Goal: Communication & Community: Answer question/provide support

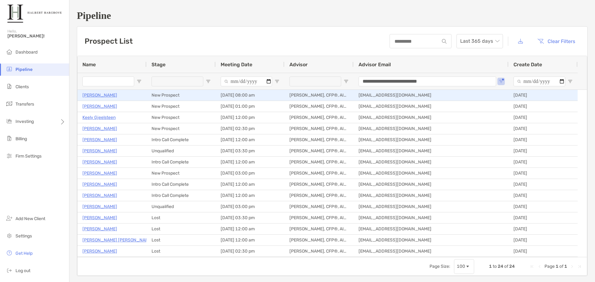
click at [106, 95] on p "[PERSON_NAME]" at bounding box center [99, 95] width 35 height 8
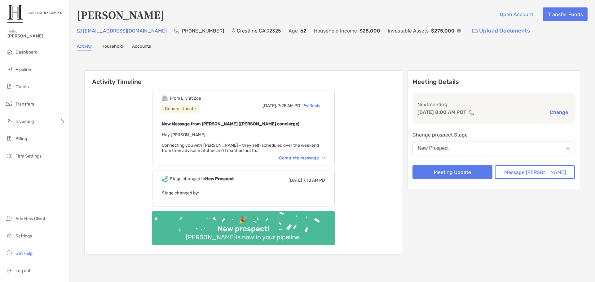
click at [300, 62] on div "Activity Timeline From Lily at [PERSON_NAME] General Update [DATE], 7:25 AM PD …" at bounding box center [332, 164] width 511 height 214
click at [311, 158] on div "Complete message" at bounding box center [302, 158] width 46 height 5
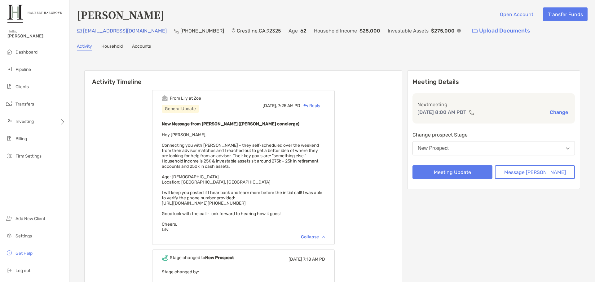
click at [457, 31] on img at bounding box center [459, 31] width 4 height 4
click at [326, 59] on div "Activity Timeline From Lily at Zoe General Update Today, 7:25 AM PD Reply New M…" at bounding box center [332, 203] width 511 height 293
click at [388, 60] on div "Activity Timeline From Lily at Zoe General Update Today, 7:25 AM PD Reply New M…" at bounding box center [332, 203] width 511 height 293
click at [533, 232] on div "Meeting Details Next meeting Sep 2, 8:00 AM PDT Change Change prospect Stage Ne…" at bounding box center [493, 202] width 173 height 264
click at [356, 63] on div "Activity Timeline From Lily at Zoe General Update Today, 7:25 AM PD Reply New M…" at bounding box center [332, 203] width 511 height 293
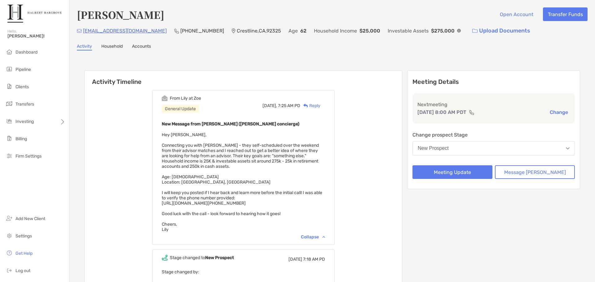
click at [386, 55] on div "Tony Limque Jr Open Account Transfer Funds tL7@mac.com (707) 740-5549 Crestline…" at bounding box center [332, 178] width 526 height 357
click at [389, 53] on div "Tony Limque Jr Open Account Transfer Funds tL7@mac.com (707) 740-5549 Crestline…" at bounding box center [332, 178] width 526 height 357
click at [457, 29] on img at bounding box center [459, 31] width 4 height 4
click at [378, 13] on div "Tony Limque Jr Open Account Transfer Funds" at bounding box center [332, 14] width 511 height 14
click at [247, 50] on div "Activity Household Accounts" at bounding box center [332, 47] width 511 height 7
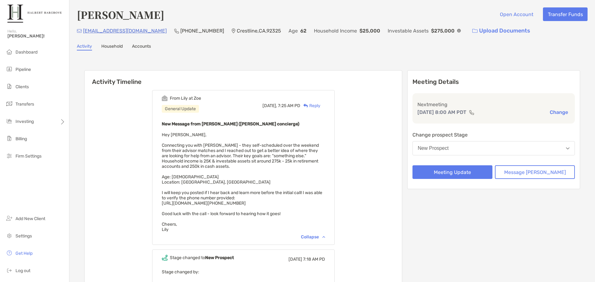
click at [457, 31] on img at bounding box center [459, 31] width 4 height 4
click at [335, 44] on div "Activity Household Accounts" at bounding box center [332, 47] width 511 height 7
click at [457, 45] on div "Activity Household Accounts" at bounding box center [332, 47] width 511 height 7
click at [405, 9] on div "Tony Limque Jr Open Account Transfer Funds" at bounding box center [332, 14] width 511 height 14
click at [411, 55] on div "Tony Limque Jr Open Account Transfer Funds tL7@mac.com (707) 740-5549 Crestline…" at bounding box center [332, 178] width 526 height 357
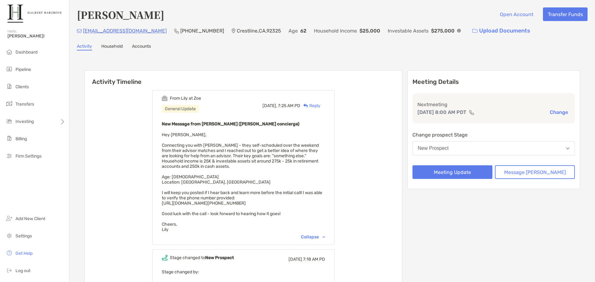
click at [385, 65] on div "Activity Timeline From Lily at Zoe General Update Today, 7:25 AM PD Reply New M…" at bounding box center [332, 203] width 496 height 278
click at [457, 32] on img at bounding box center [459, 31] width 4 height 4
click at [404, 18] on div "Tony Limque Jr Open Account Transfer Funds" at bounding box center [332, 14] width 511 height 14
click at [386, 13] on div "Tony Limque Jr Open Account Transfer Funds" at bounding box center [332, 14] width 511 height 14
click at [369, 59] on div "Activity Timeline From Lily at Zoe General Update Today, 7:25 AM PD Reply New M…" at bounding box center [332, 203] width 511 height 293
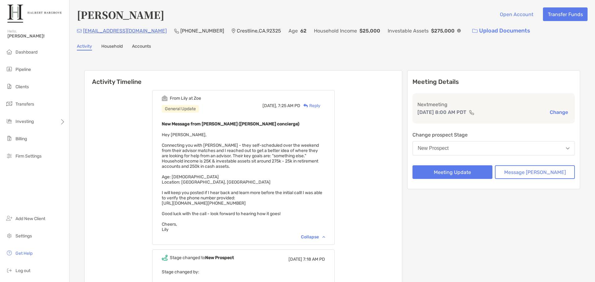
drag, startPoint x: 343, startPoint y: 65, endPoint x: 333, endPoint y: 80, distance: 17.7
click at [343, 65] on div "Activity Timeline From Lily at Zoe General Update Today, 7:25 AM PD Reply New M…" at bounding box center [332, 203] width 496 height 278
click at [364, 55] on div "Tony Limque Jr Open Account Transfer Funds tL7@mac.com (707) 740-5549 Crestline…" at bounding box center [332, 178] width 526 height 357
click at [383, 59] on div "Activity Timeline From Lily at Zoe General Update Today, 7:25 AM PD Reply New M…" at bounding box center [332, 203] width 511 height 293
click at [338, 58] on div "Activity Timeline From Lily at Zoe General Update Today, 7:25 AM PD Reply New M…" at bounding box center [332, 203] width 511 height 293
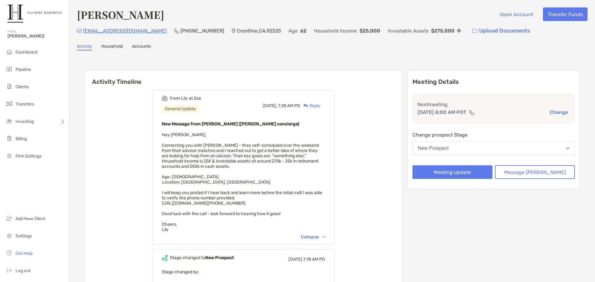
click at [398, 31] on div "Investable Assets $275,000" at bounding box center [424, 30] width 73 height 13
click at [457, 31] on img at bounding box center [459, 31] width 4 height 4
click at [406, 7] on div "Tony Limque Jr Open Account Transfer Funds" at bounding box center [332, 14] width 511 height 14
click at [394, 11] on div "Tony Limque Jr Open Account Transfer Funds" at bounding box center [332, 14] width 511 height 14
drag, startPoint x: 152, startPoint y: 16, endPoint x: 76, endPoint y: 17, distance: 76.2
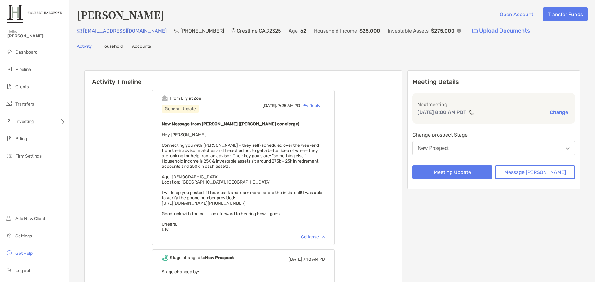
click at [76, 17] on div "Tony Limque Jr Open Account Transfer Funds tL7@mac.com (707) 740-5549 Crestline…" at bounding box center [332, 178] width 526 height 357
click at [457, 31] on img at bounding box center [459, 31] width 4 height 4
click at [396, 13] on div "Tony Limque Jr Open Account Transfer Funds" at bounding box center [332, 14] width 511 height 14
drag, startPoint x: 323, startPoint y: 31, endPoint x: 256, endPoint y: 31, distance: 67.2
click at [256, 31] on div "tL7@mac.com (707) 740-5549 Crestline , CA , 92325 Age 62 Household Income $25,0…" at bounding box center [332, 30] width 511 height 13
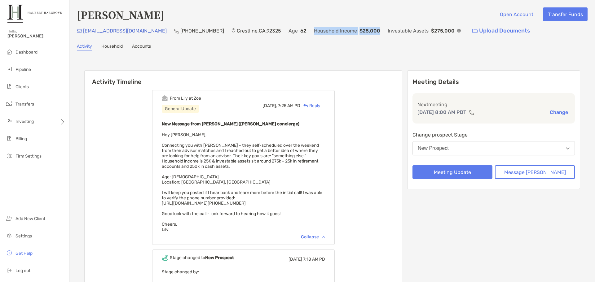
click at [256, 31] on div "tL7@mac.com (707) 740-5549 Crestline , CA , 92325 Age 62 Household Income $25,0…" at bounding box center [332, 30] width 511 height 13
drag, startPoint x: 253, startPoint y: 33, endPoint x: 396, endPoint y: 30, distance: 143.8
click at [396, 30] on div "tL7@mac.com (707) 740-5549 Crestline , CA , 92325 Age 62 Household Income $25,0…" at bounding box center [332, 30] width 511 height 13
click at [394, 43] on div "Tony Limque Jr Open Account Transfer Funds tL7@mac.com (707) 740-5549 Crestline…" at bounding box center [332, 178] width 526 height 357
drag, startPoint x: 397, startPoint y: 30, endPoint x: 123, endPoint y: 31, distance: 274.6
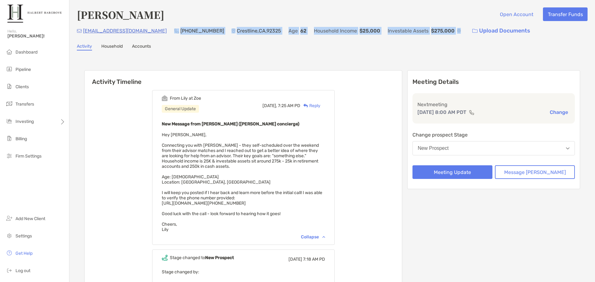
click at [123, 31] on div "tL7@mac.com (707) 740-5549 Crestline , CA , 92325 Age 62 Household Income $25,0…" at bounding box center [332, 30] width 511 height 13
click at [180, 29] on p "(707) 740-5549" at bounding box center [202, 31] width 44 height 8
drag, startPoint x: 200, startPoint y: 30, endPoint x: 392, endPoint y: 32, distance: 191.5
click at [392, 32] on div "tL7@mac.com (707) 740-5549 Crestline , CA , 92325 Age 62 Household Income $25,0…" at bounding box center [332, 30] width 511 height 13
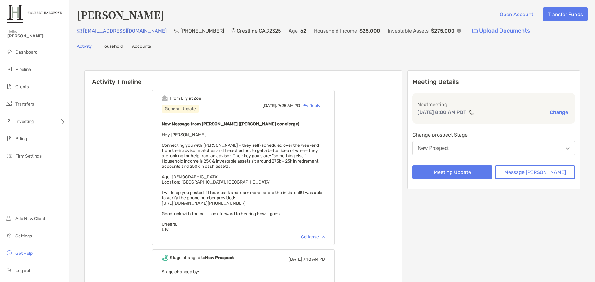
click at [408, 63] on div "Activity Timeline From Lily at Zoe General Update Today, 7:25 AM PD Reply New M…" at bounding box center [332, 203] width 511 height 293
drag, startPoint x: 423, startPoint y: 59, endPoint x: 417, endPoint y: 54, distance: 8.4
click at [423, 59] on div "Activity Timeline From Lily at Zoe General Update Today, 7:25 AM PD Reply New M…" at bounding box center [332, 203] width 511 height 293
click at [526, 57] on div "Activity Timeline From Lily at Zoe General Update Today, 7:25 AM PD Reply New M…" at bounding box center [332, 203] width 511 height 293
click at [360, 64] on div "Activity Timeline From Lily at Zoe General Update Today, 7:25 AM PD Reply New M…" at bounding box center [332, 203] width 511 height 293
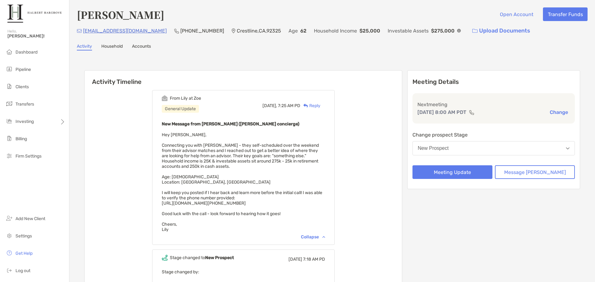
click at [364, 59] on div "Activity Timeline From Lily at Zoe General Update Today, 7:25 AM PD Reply New M…" at bounding box center [332, 203] width 511 height 293
click at [398, 8] on div "Tony Limque Jr Open Account Transfer Funds" at bounding box center [332, 14] width 511 height 14
click at [446, 54] on div "Tony Limque Jr Open Account Transfer Funds tL7@mac.com (707) 740-5549 Crestline…" at bounding box center [332, 178] width 526 height 357
click at [450, 48] on div "Activity Household Accounts" at bounding box center [332, 47] width 511 height 7
click at [381, 47] on div "Activity Household Accounts" at bounding box center [332, 47] width 511 height 7
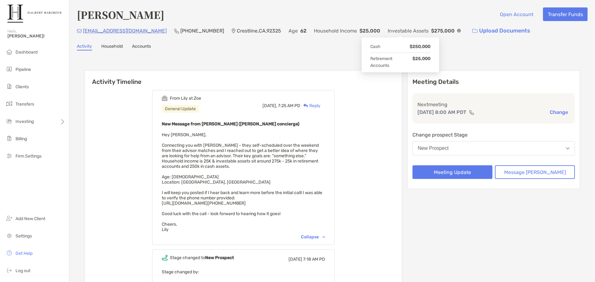
click at [457, 30] on img at bounding box center [459, 31] width 4 height 4
click at [413, 8] on div "Tony Limque Jr Open Account Transfer Funds" at bounding box center [332, 14] width 511 height 14
click at [351, 58] on div "Activity Timeline From Lily at Zoe General Update Today, 7:25 AM PD Reply New M…" at bounding box center [332, 203] width 511 height 293
click at [429, 52] on div "Tony Limque Jr Open Account Transfer Funds tL7@mac.com (707) 740-5549 Crestline…" at bounding box center [332, 178] width 526 height 357
click at [355, 48] on div "Activity Household Accounts" at bounding box center [332, 47] width 511 height 7
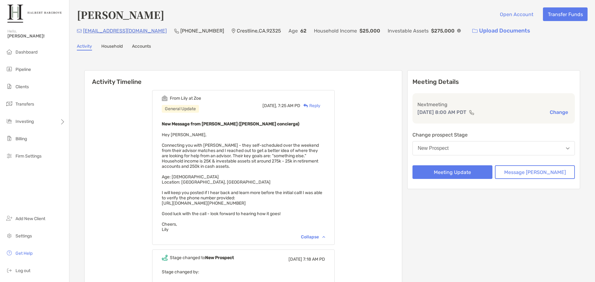
click at [374, 64] on div "Activity Timeline From Lily at Zoe General Update Today, 7:25 AM PD Reply New M…" at bounding box center [332, 203] width 496 height 278
click at [357, 59] on div "Activity Timeline From Lily at Zoe General Update Today, 7:25 AM PD Reply New M…" at bounding box center [332, 203] width 511 height 293
click at [389, 9] on div "Tony Limque Jr Open Account Transfer Funds" at bounding box center [332, 14] width 511 height 14
click at [309, 62] on div "Activity Timeline From Lily at Zoe General Update Today, 7:25 AM PD Reply New M…" at bounding box center [332, 203] width 511 height 293
click at [404, 13] on div "Tony Limque Jr Open Account Transfer Funds" at bounding box center [332, 14] width 511 height 14
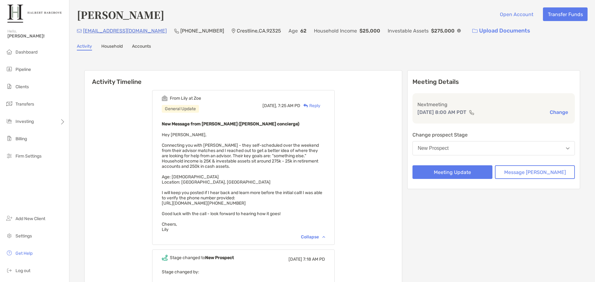
click at [349, 55] on div "Tony Limque Jr Open Account Transfer Funds tL7@mac.com (707) 740-5549 Crestline…" at bounding box center [332, 178] width 526 height 357
click at [443, 54] on div "Tony Limque Jr Open Account Transfer Funds tL7@mac.com (707) 740-5549 Crestline…" at bounding box center [332, 178] width 526 height 357
click at [288, 45] on div "Activity Household Accounts" at bounding box center [332, 47] width 511 height 7
click at [395, 64] on div "Activity Timeline From Lily at Zoe General Update Today, 7:25 AM PD Reply New M…" at bounding box center [332, 203] width 496 height 278
click at [402, 30] on div "tL7@mac.com (707) 740-5549 Crestline , CA , 92325 Age 62 Household Income $25,0…" at bounding box center [332, 30] width 511 height 13
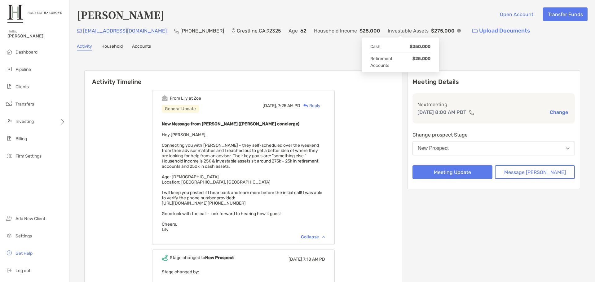
click at [457, 30] on img at bounding box center [459, 31] width 4 height 4
click at [403, 20] on div "Tony Limque Jr Open Account Transfer Funds" at bounding box center [332, 14] width 511 height 14
click at [402, 19] on div "Tony Limque Jr Open Account Transfer Funds" at bounding box center [332, 14] width 511 height 14
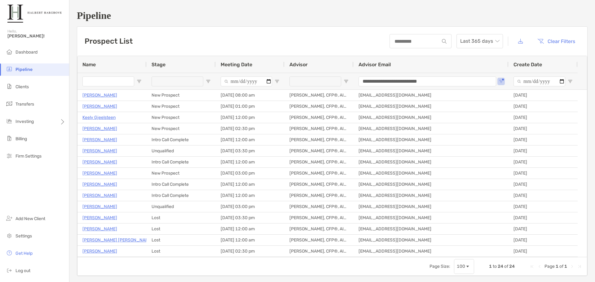
click at [332, 18] on h1 "Pipeline" at bounding box center [332, 15] width 511 height 11
click at [234, 26] on div "**********" at bounding box center [332, 143] width 526 height 286
click at [210, 15] on h1 "Pipeline" at bounding box center [332, 15] width 511 height 11
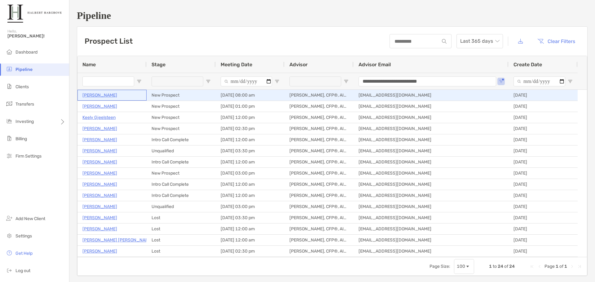
click at [107, 95] on p "[PERSON_NAME]" at bounding box center [99, 95] width 35 height 8
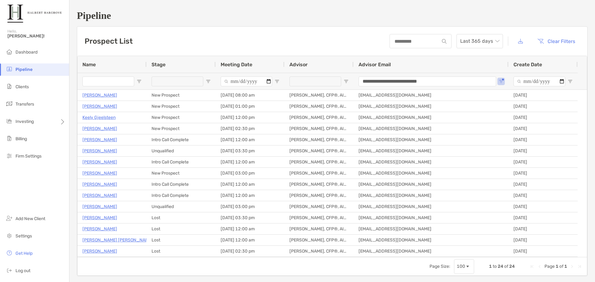
click at [311, 23] on div "**********" at bounding box center [332, 143] width 526 height 286
click at [214, 27] on div "Prospect List Last 365 days Clear Filters" at bounding box center [332, 41] width 510 height 29
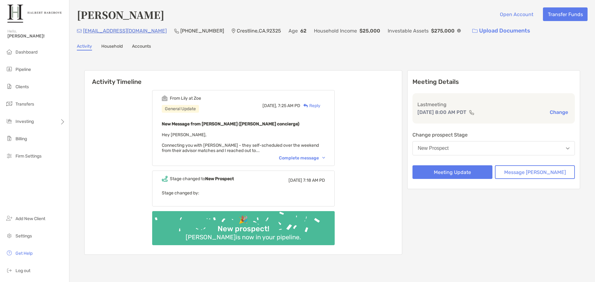
click at [385, 128] on div "From Lily at Zoe General Update Today, 7:25 AM PD Reply New Message from Lily K…" at bounding box center [243, 170] width 317 height 169
click at [454, 167] on button "Meeting Update" at bounding box center [452, 172] width 80 height 14
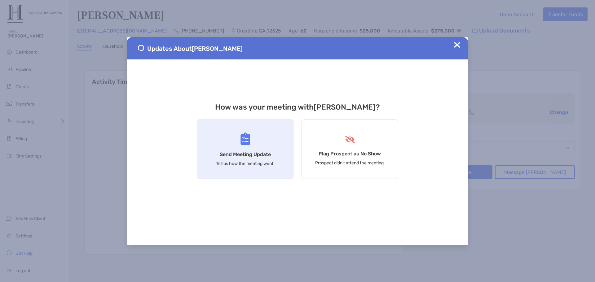
click at [236, 147] on div "Send Meeting Update Tell us how the meeting went." at bounding box center [245, 149] width 97 height 59
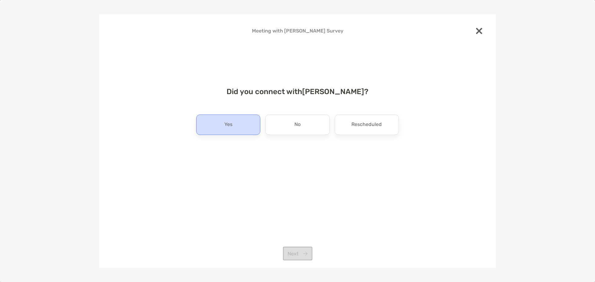
click at [238, 128] on div "Yes" at bounding box center [228, 125] width 64 height 20
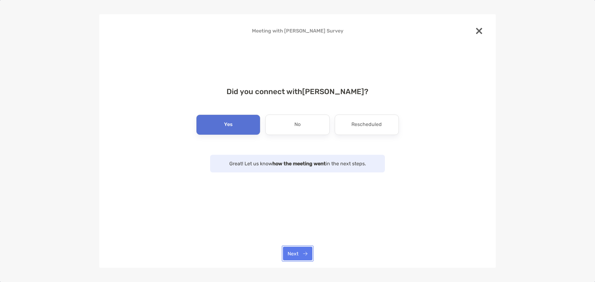
click at [292, 252] on button "Next" at bounding box center [297, 254] width 29 height 14
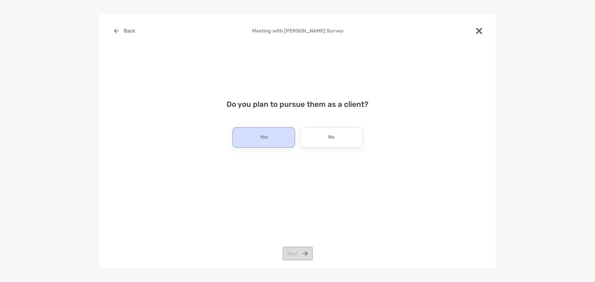
click at [269, 140] on div "Yes" at bounding box center [263, 137] width 63 height 20
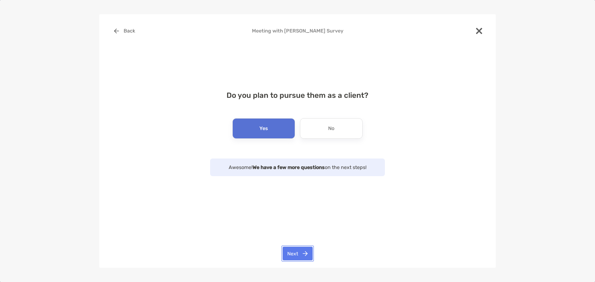
click at [303, 251] on button "Next" at bounding box center [298, 254] width 30 height 14
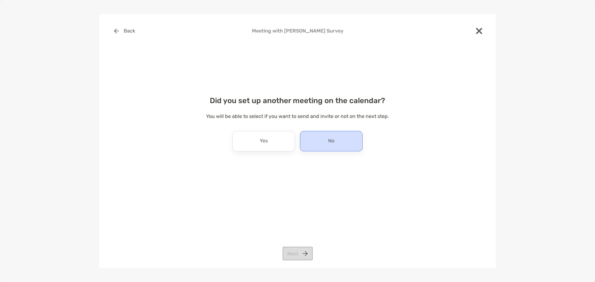
click at [319, 138] on div "No" at bounding box center [331, 141] width 63 height 20
click at [300, 253] on button "Next" at bounding box center [298, 254] width 30 height 14
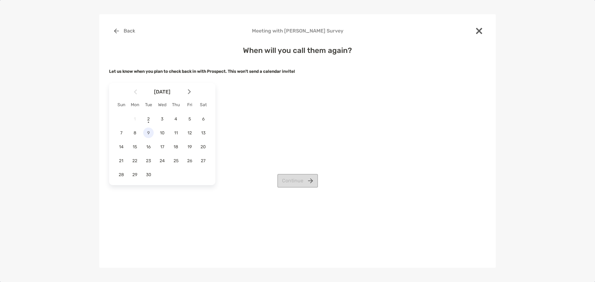
click at [152, 133] on span "9" at bounding box center [148, 132] width 11 height 5
click at [294, 180] on button "Continue" at bounding box center [297, 181] width 41 height 14
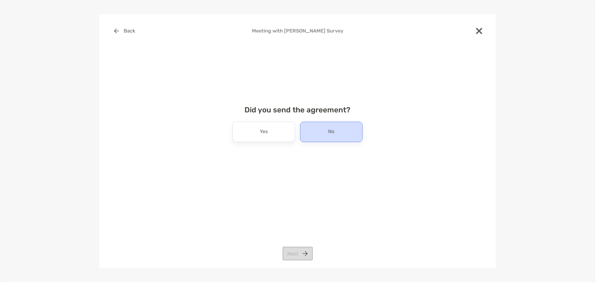
click at [335, 134] on div "No" at bounding box center [331, 132] width 63 height 20
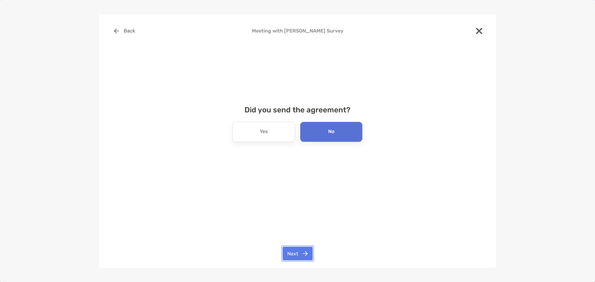
click at [297, 251] on button "Next" at bounding box center [298, 254] width 30 height 14
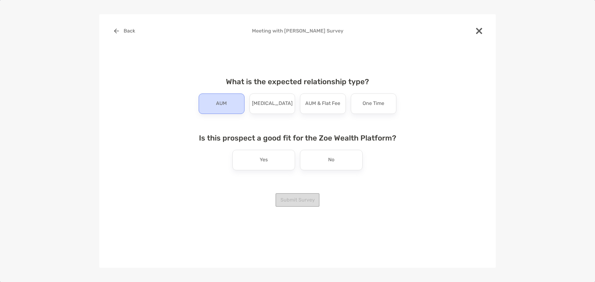
click at [214, 105] on div "AUM" at bounding box center [222, 104] width 46 height 20
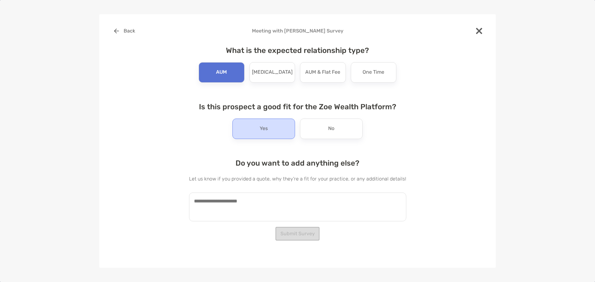
click at [279, 134] on div "Yes" at bounding box center [263, 129] width 63 height 20
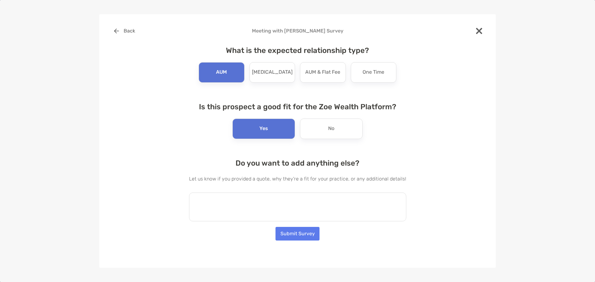
click at [289, 201] on textarea at bounding box center [297, 207] width 217 height 29
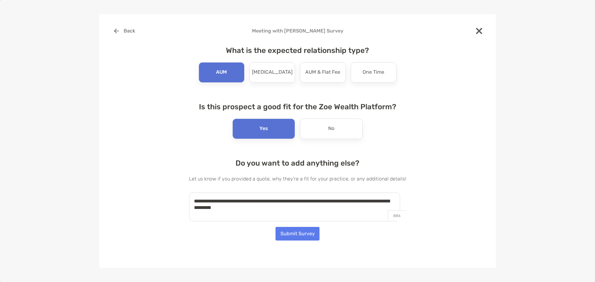
click at [268, 201] on textarea "**********" at bounding box center [294, 207] width 211 height 29
click at [292, 202] on textarea "**********" at bounding box center [294, 207] width 211 height 29
click at [336, 204] on textarea "**********" at bounding box center [294, 207] width 211 height 29
click at [333, 198] on textarea "**********" at bounding box center [294, 207] width 211 height 29
click at [311, 209] on textarea "**********" at bounding box center [294, 207] width 211 height 29
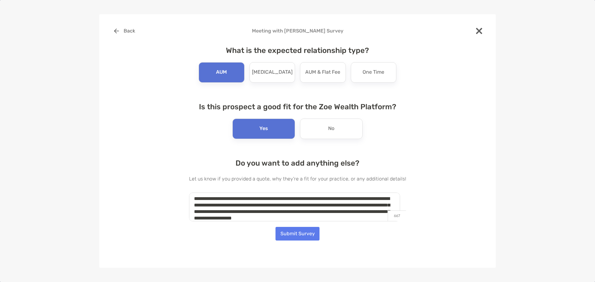
scroll to position [9, 0]
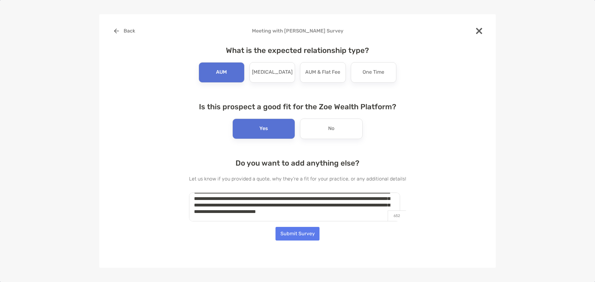
type textarea "**********"
click at [295, 233] on button "Submit Survey" at bounding box center [297, 234] width 44 height 14
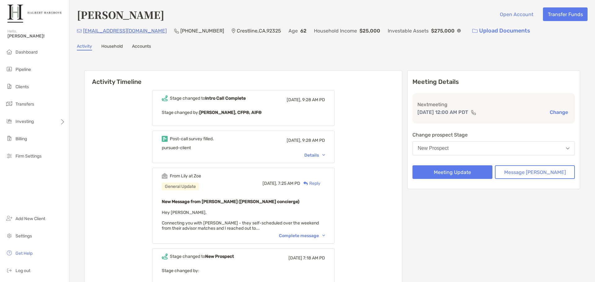
click at [262, 67] on div "Activity Timeline Stage changed to Intro Call Complete Today, 9:28 AM PD Stage …" at bounding box center [332, 202] width 496 height 276
click at [373, 62] on div "Activity Timeline Stage changed to Intro Call Complete Today, 9:28 AM PD Stage …" at bounding box center [332, 202] width 511 height 291
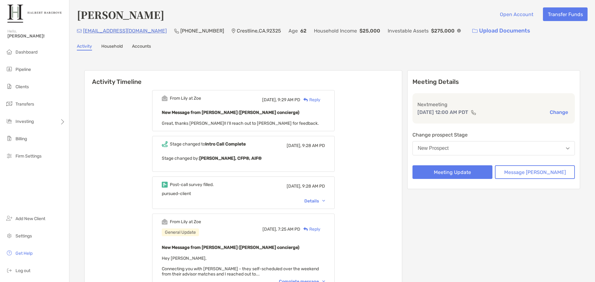
click at [349, 73] on h6 "Activity Timeline" at bounding box center [243, 78] width 317 height 15
click at [26, 54] on span "Dashboard" at bounding box center [26, 52] width 22 height 5
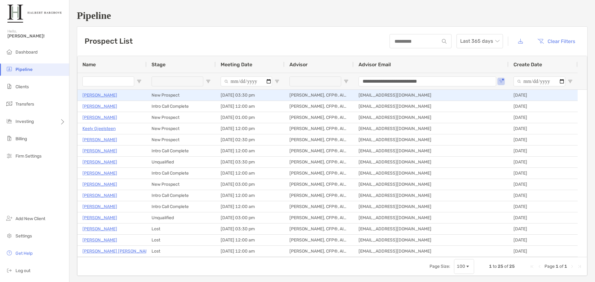
click at [102, 95] on p "[PERSON_NAME]" at bounding box center [99, 95] width 35 height 8
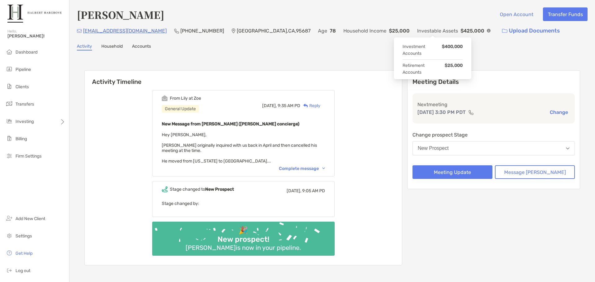
click at [347, 60] on div "Activity Timeline From Lily at [PERSON_NAME] General Update [DATE], 9:35 AM PD …" at bounding box center [332, 169] width 511 height 224
click at [308, 172] on div "From [PERSON_NAME] at [PERSON_NAME] General Update [DATE], 9:35 AM PD Reply New…" at bounding box center [243, 133] width 183 height 86
click at [317, 168] on div "Complete message" at bounding box center [302, 168] width 46 height 5
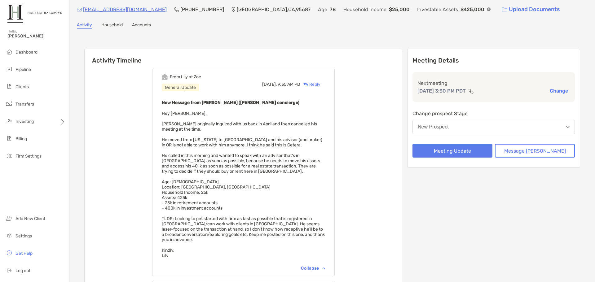
scroll to position [31, 0]
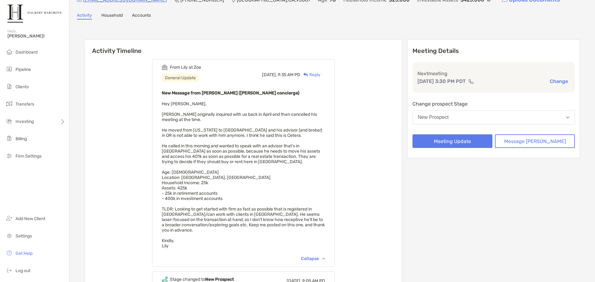
click at [320, 76] on div "Reply" at bounding box center [310, 75] width 20 height 7
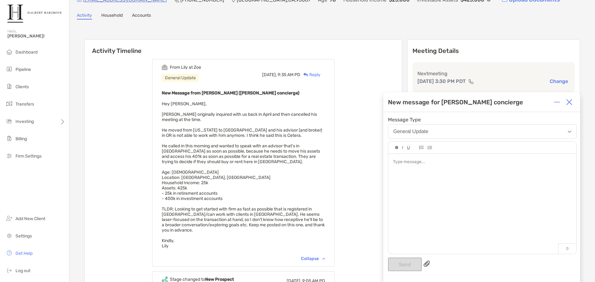
click at [415, 162] on div at bounding box center [482, 162] width 178 height 7
click at [540, 164] on div "**********" at bounding box center [482, 162] width 178 height 7
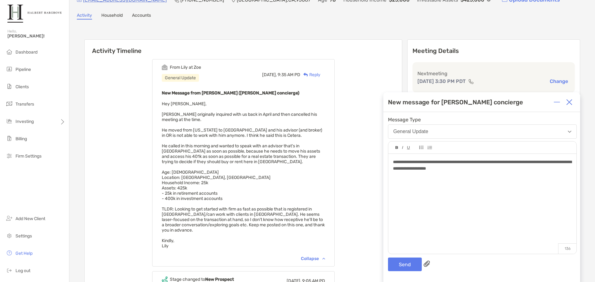
click at [485, 215] on div "**********" at bounding box center [482, 201] width 188 height 94
click at [448, 186] on div "**********" at bounding box center [482, 201] width 188 height 94
click at [404, 265] on button "Send" at bounding box center [405, 265] width 34 height 14
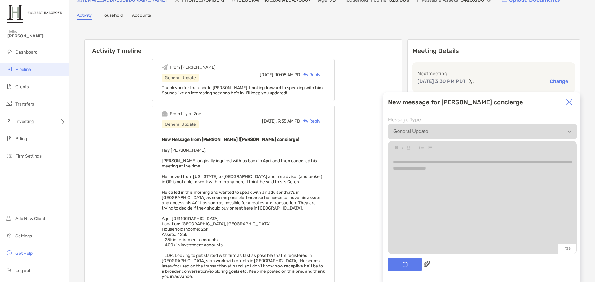
click at [22, 69] on span "Pipeline" at bounding box center [22, 69] width 15 height 5
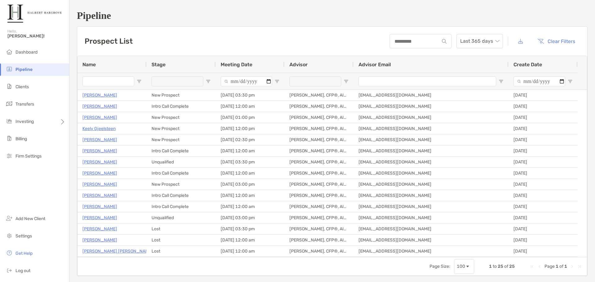
type input "**********"
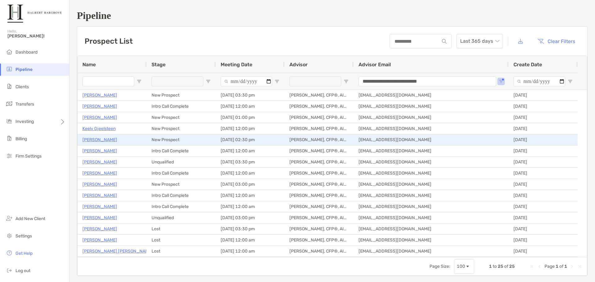
click at [105, 139] on p "[PERSON_NAME]" at bounding box center [99, 140] width 35 height 8
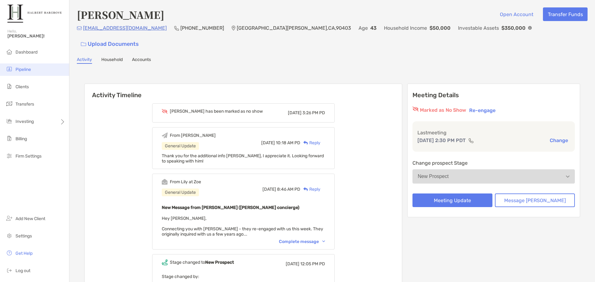
click at [20, 69] on span "Pipeline" at bounding box center [22, 69] width 15 height 5
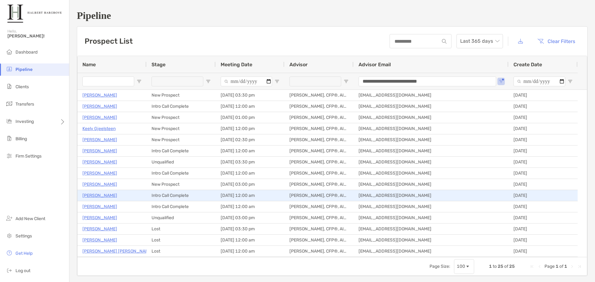
click at [97, 196] on p "[PERSON_NAME]" at bounding box center [99, 196] width 35 height 8
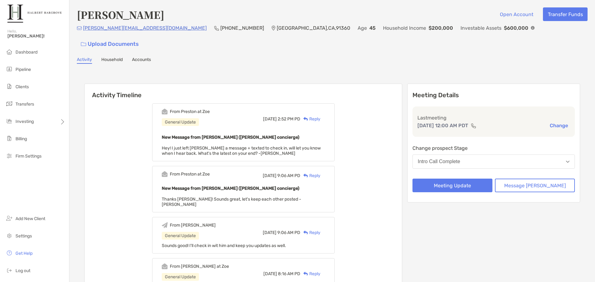
click at [320, 116] on div "Reply" at bounding box center [310, 119] width 20 height 7
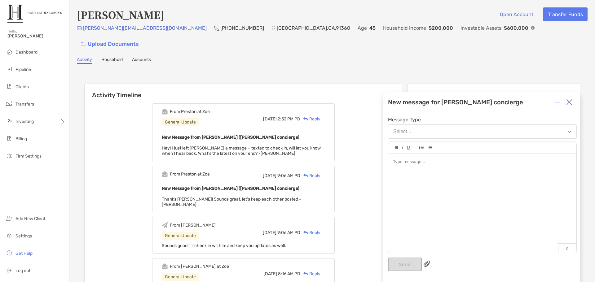
click at [425, 162] on div at bounding box center [482, 162] width 178 height 7
click at [423, 183] on div "**********" at bounding box center [482, 201] width 188 height 94
click at [438, 175] on div "**********" at bounding box center [482, 201] width 188 height 94
click at [545, 169] on div "**********" at bounding box center [482, 201] width 188 height 94
click at [546, 163] on div "**********" at bounding box center [482, 162] width 178 height 7
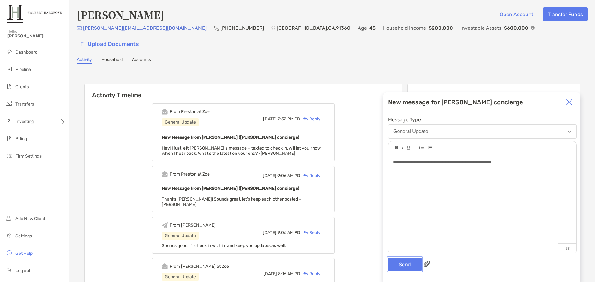
click at [398, 266] on button "Send" at bounding box center [405, 265] width 34 height 14
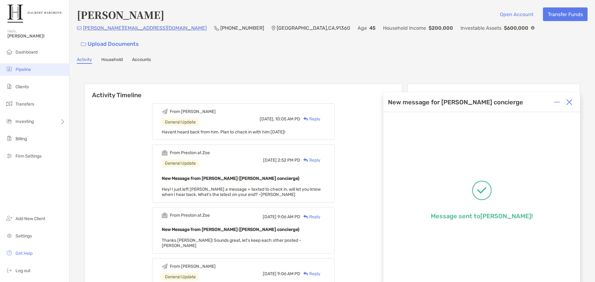
click at [38, 69] on li "Pipeline" at bounding box center [34, 70] width 69 height 12
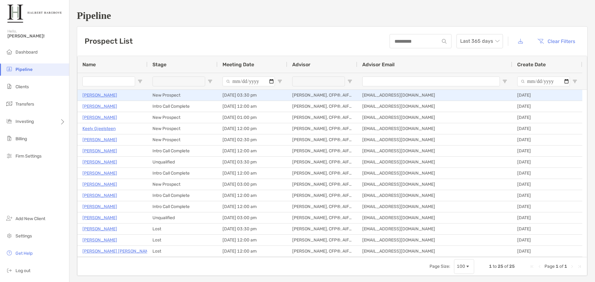
type input "**********"
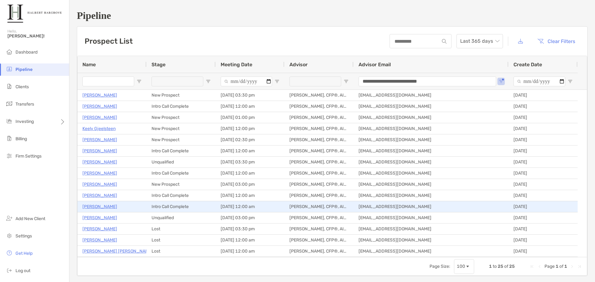
click at [98, 205] on p "[PERSON_NAME]" at bounding box center [99, 207] width 35 height 8
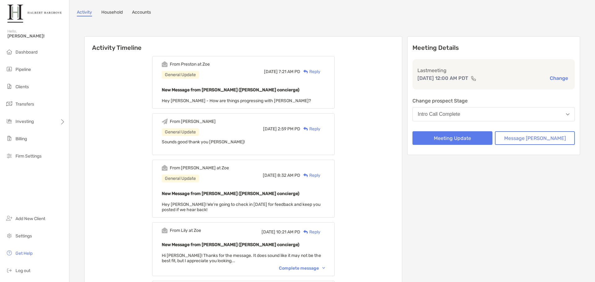
scroll to position [62, 0]
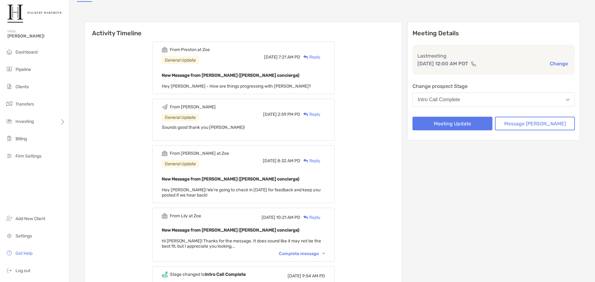
click at [310, 251] on div "Complete message" at bounding box center [302, 253] width 46 height 5
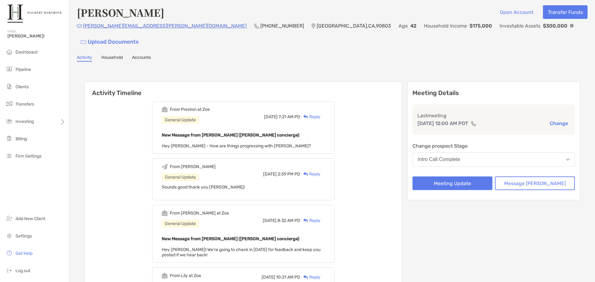
scroll to position [0, 0]
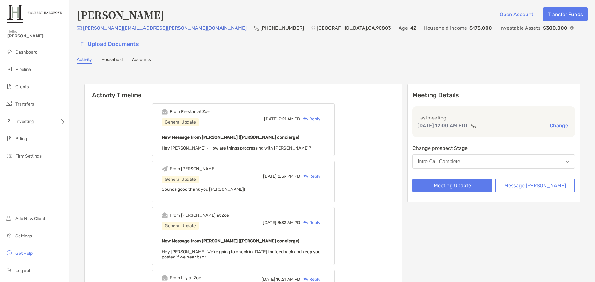
click at [320, 116] on div "Reply" at bounding box center [310, 119] width 20 height 7
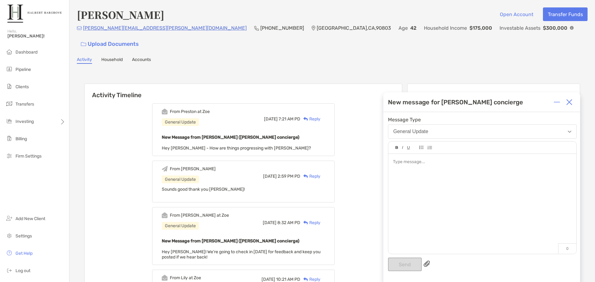
click at [434, 174] on div at bounding box center [482, 201] width 188 height 94
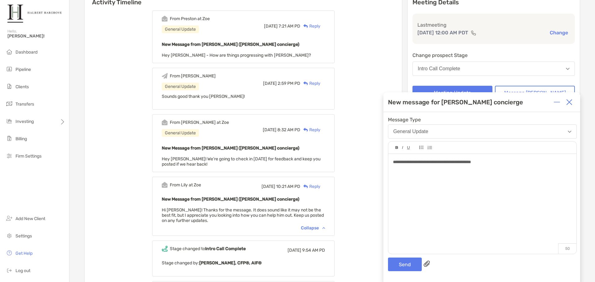
drag, startPoint x: 440, startPoint y: 189, endPoint x: 419, endPoint y: 175, distance: 25.2
click at [440, 188] on div "**********" at bounding box center [482, 201] width 188 height 94
click at [394, 164] on span "**********" at bounding box center [432, 162] width 78 height 4
click at [401, 162] on span "**********" at bounding box center [432, 162] width 78 height 4
click at [501, 165] on div "**********" at bounding box center [482, 162] width 178 height 7
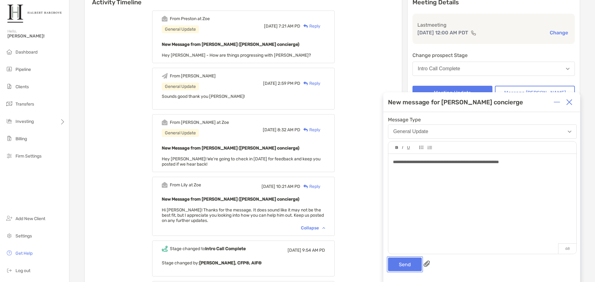
click at [394, 266] on button "Send" at bounding box center [405, 265] width 34 height 14
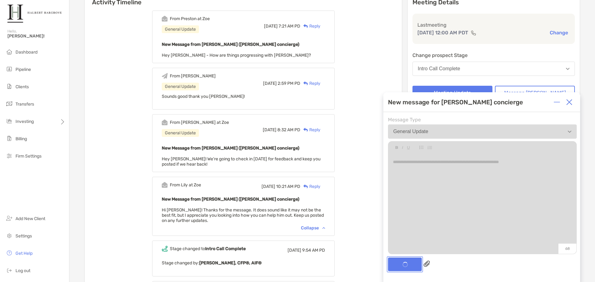
scroll to position [134, 0]
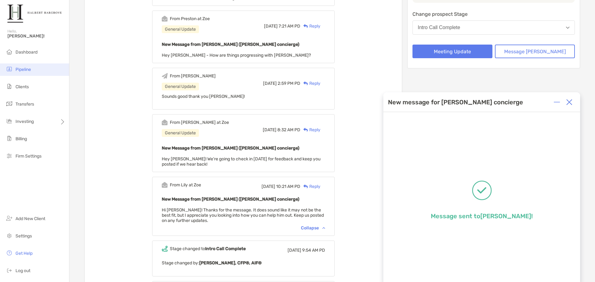
click at [38, 71] on li "Pipeline" at bounding box center [34, 70] width 69 height 12
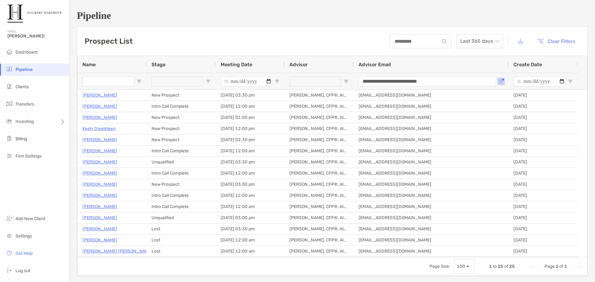
click at [271, 24] on div "**********" at bounding box center [332, 143] width 526 height 286
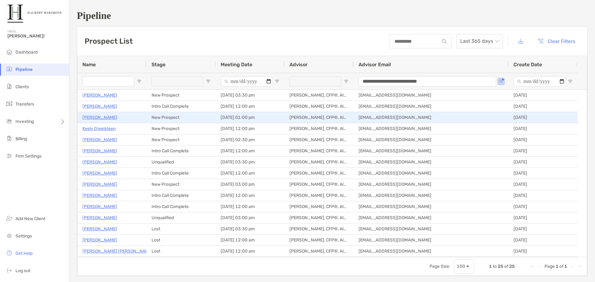
click at [95, 117] on p "[PERSON_NAME]" at bounding box center [99, 118] width 35 height 8
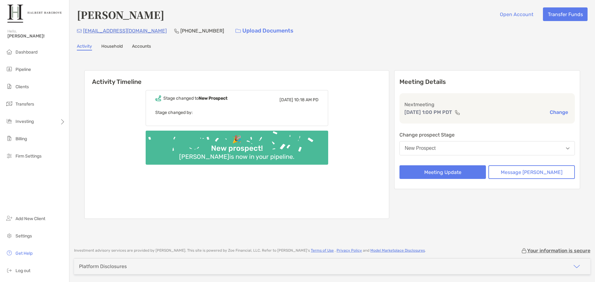
click at [44, 63] on ul "Dashboard Pipeline Clients Transfers Investing Billing Firm Settings" at bounding box center [34, 106] width 69 height 121
click at [44, 75] on li "Pipeline" at bounding box center [34, 70] width 69 height 12
